Goal: Task Accomplishment & Management: Manage account settings

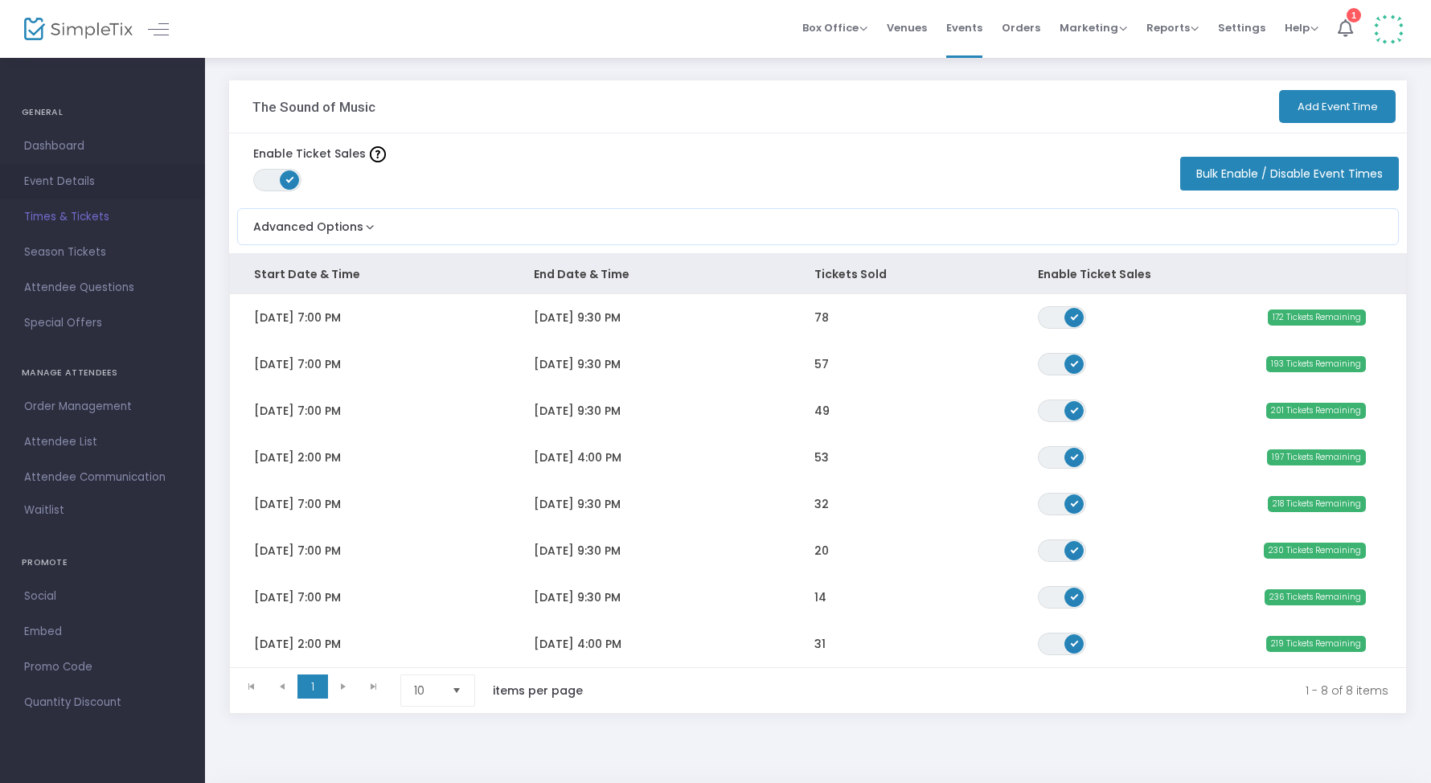
click at [72, 182] on span "Event Details" at bounding box center [102, 181] width 157 height 21
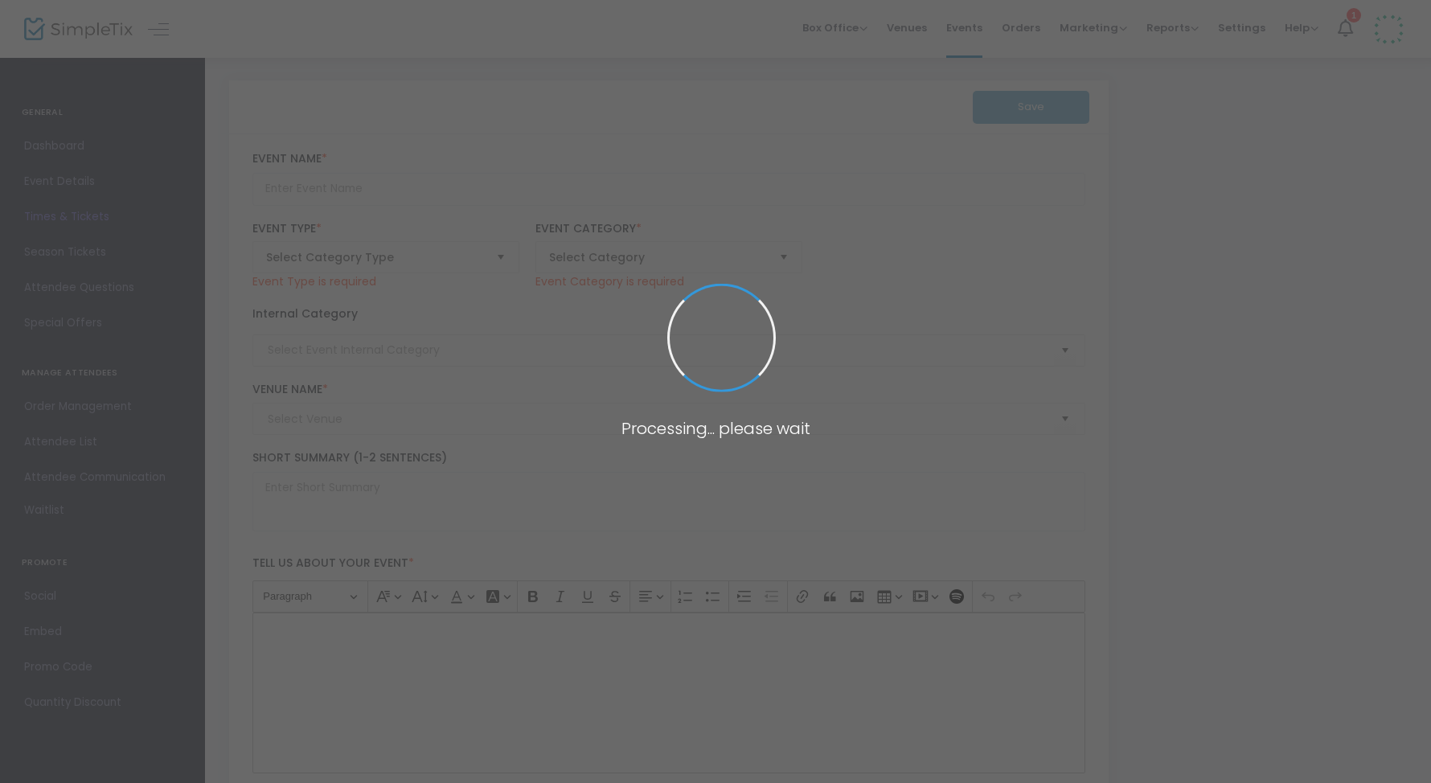
click at [89, 33] on span at bounding box center [715, 391] width 1431 height 783
type input "The Sound of Music"
type textarea "The final collaboration between [PERSON_NAME] & [PERSON_NAME] was destined to b…"
checkbox input "true"
type input "Buy Tickets"
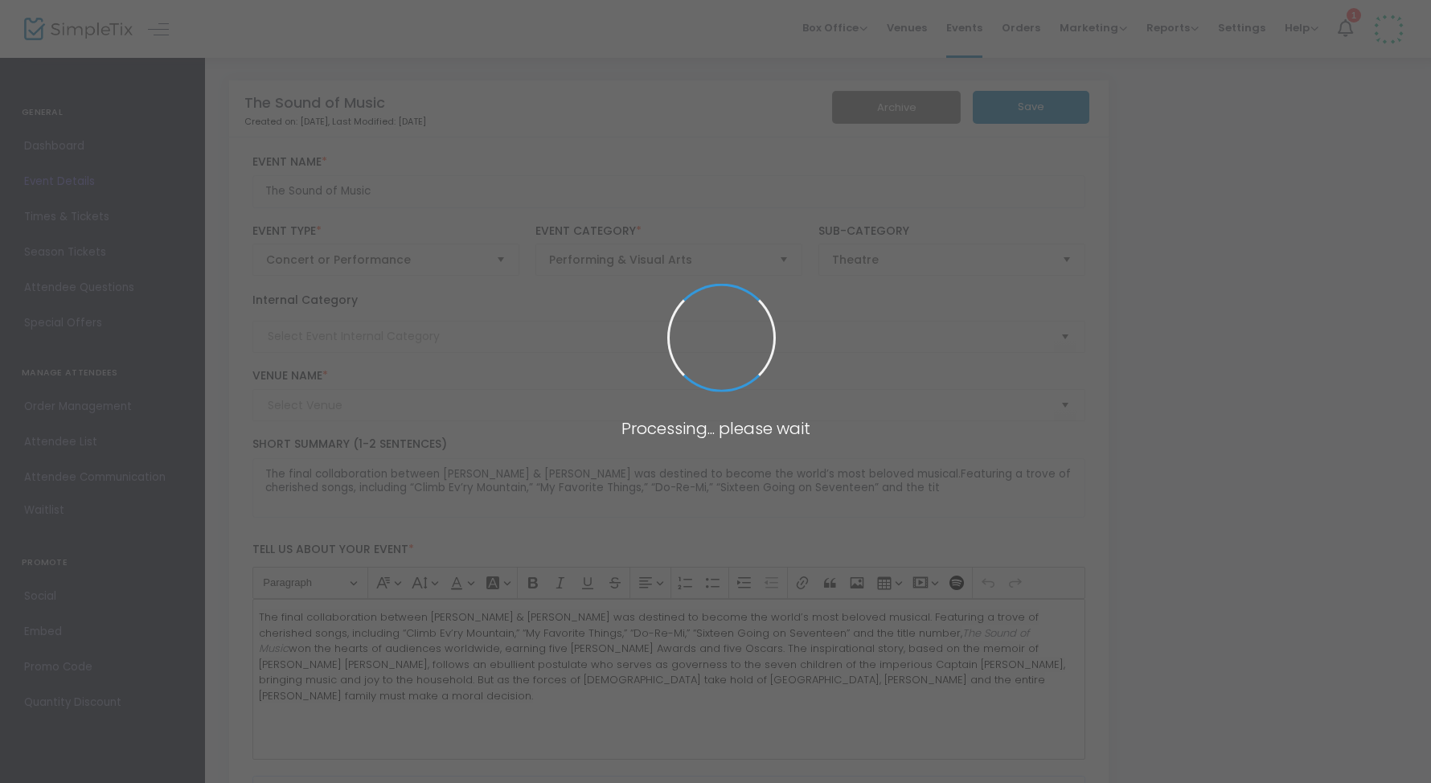
type input "[GEOGRAPHIC_DATA] (RFHS)"
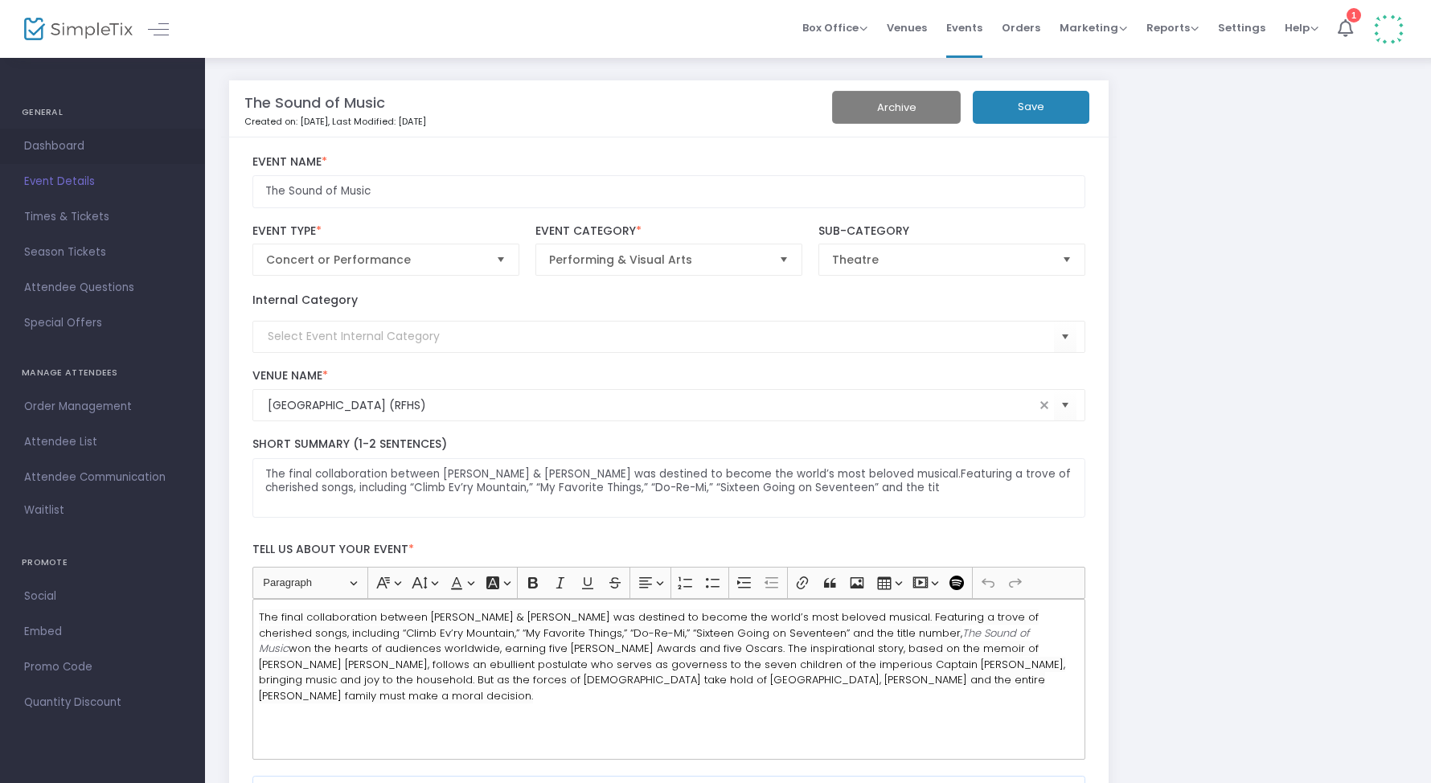
click at [57, 149] on span "Dashboard" at bounding box center [102, 146] width 157 height 21
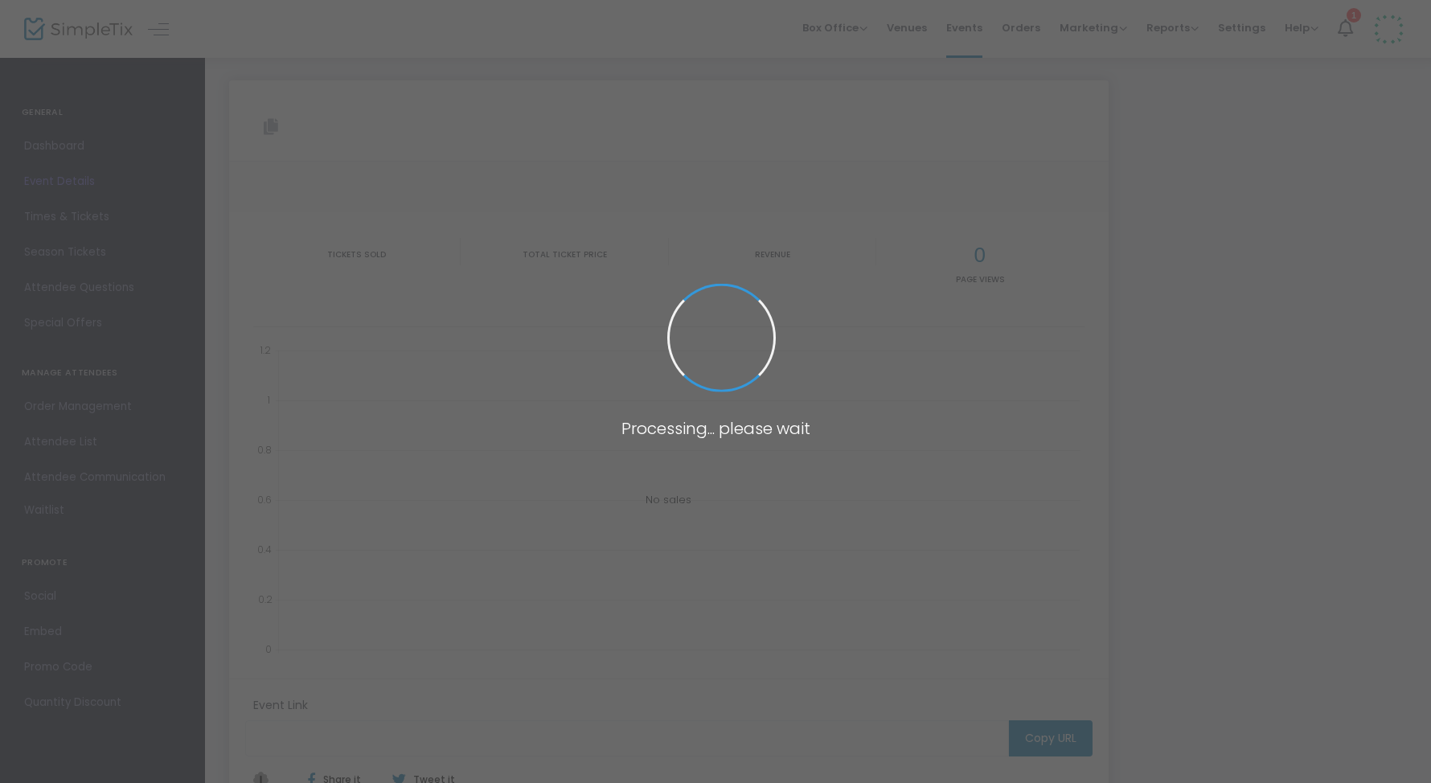
type input "[URL][DOMAIN_NAME]"
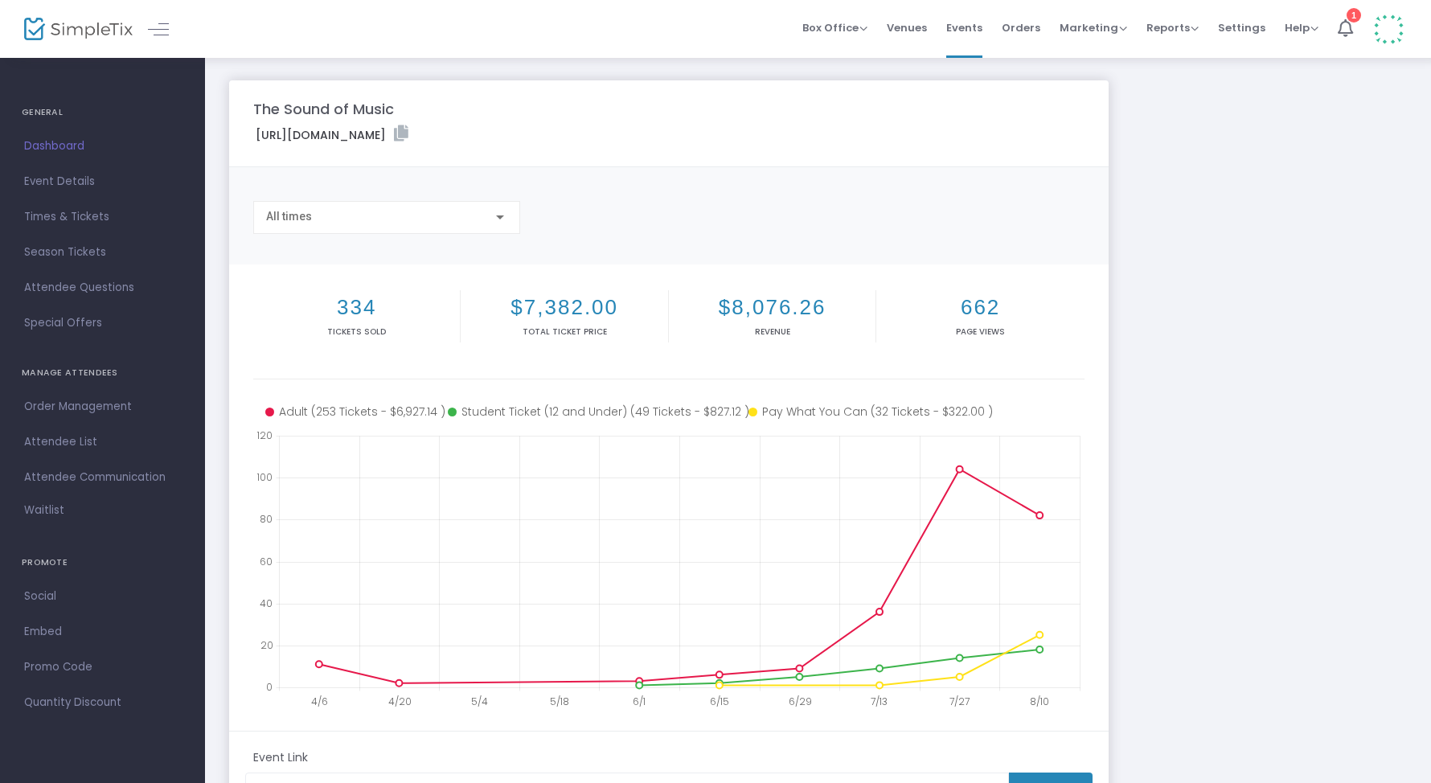
click at [96, 30] on img at bounding box center [78, 29] width 109 height 23
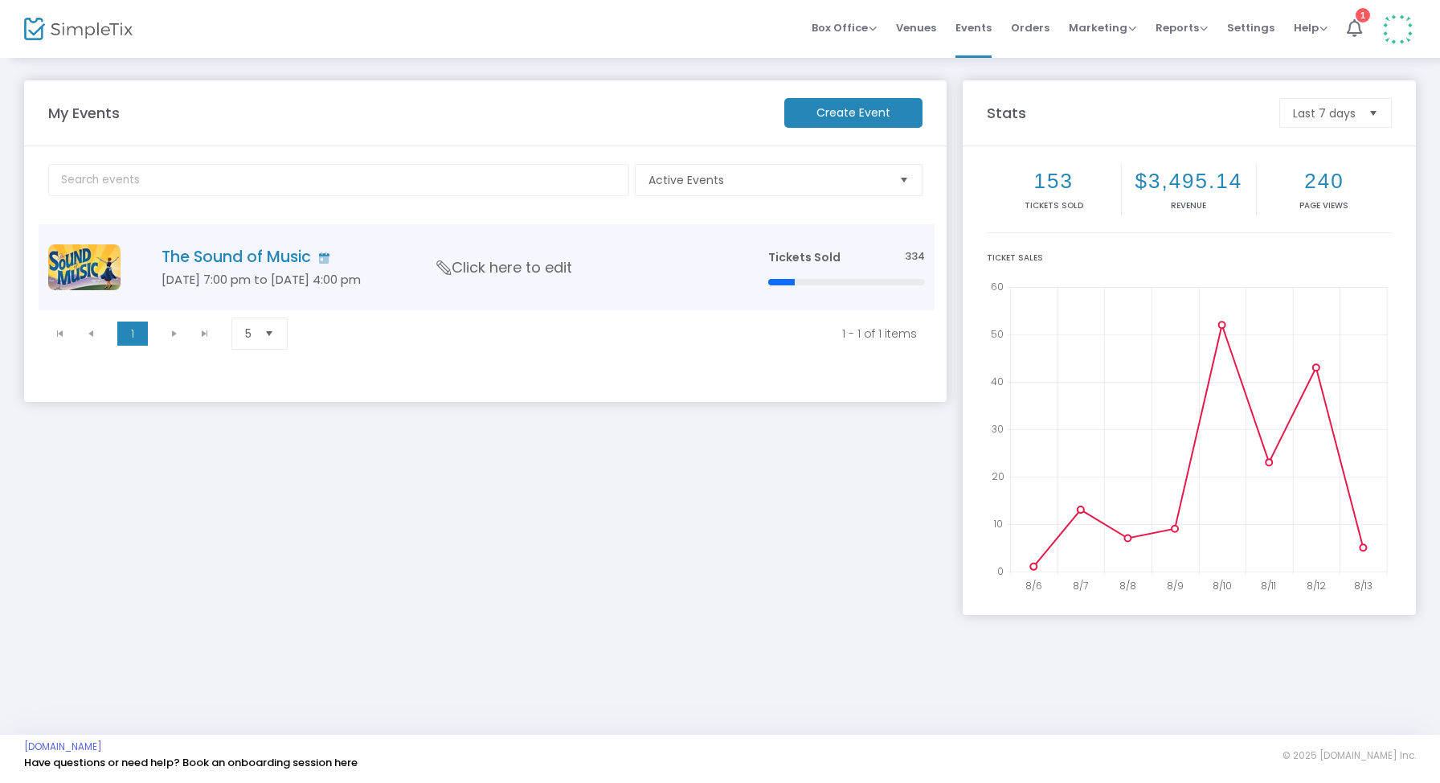
click at [214, 255] on h4 "The Sound of Music" at bounding box center [441, 257] width 559 height 18
